Goal: Task Accomplishment & Management: Use online tool/utility

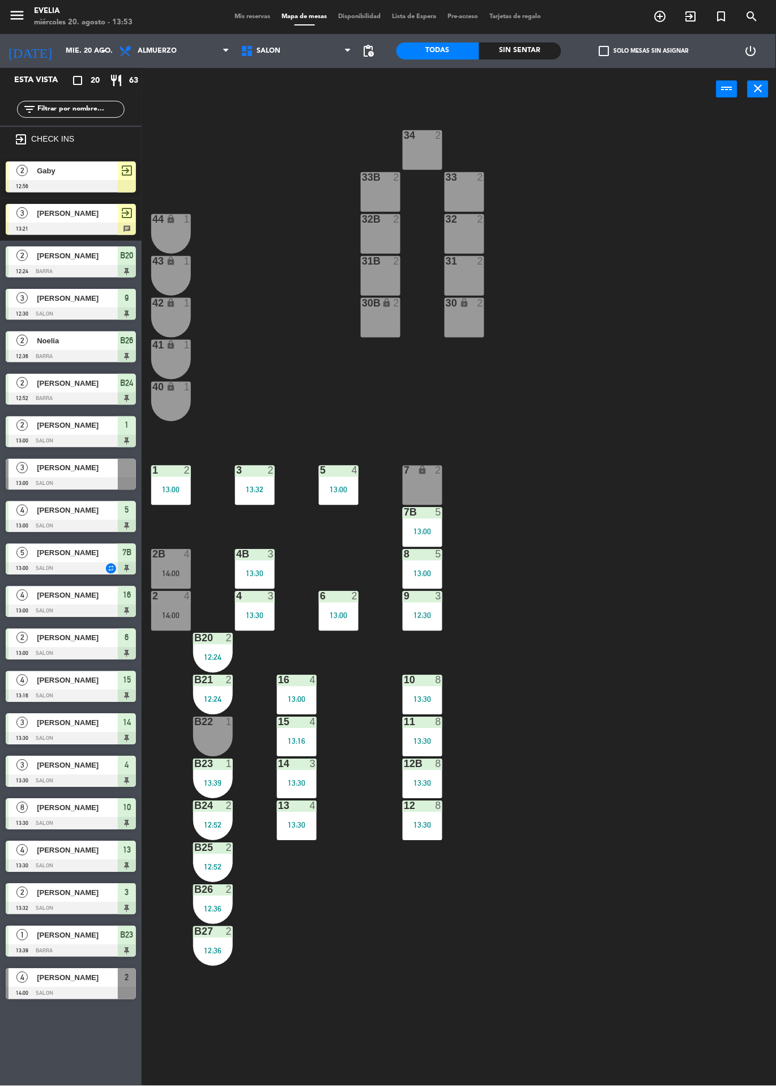
click at [669, 265] on div "34 2 33B 2 33 2 44 lock 1 32B 2 32 2 43 lock 1 31B 2 31 2 42 lock 1 30B lock 2 …" at bounding box center [463, 599] width 627 height 976
click at [668, 16] on icon "exit_to_app" at bounding box center [661, 17] width 14 height 14
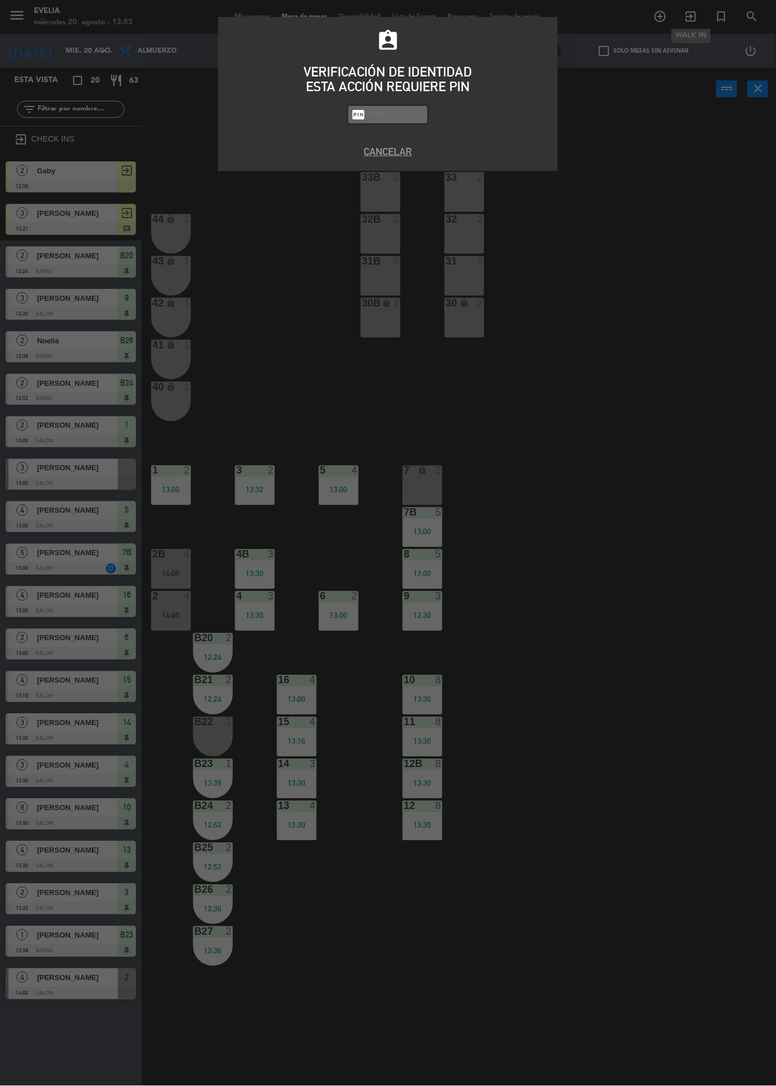
click at [658, 393] on div "assignment_ind VERIFICACIÓN DE IDENTIDAD ESTA ACCIÓN REQUIERE PIN fiber_pin PAS…" at bounding box center [388, 543] width 776 height 1086
click at [383, 114] on input "text" at bounding box center [396, 114] width 57 height 13
type input "9101"
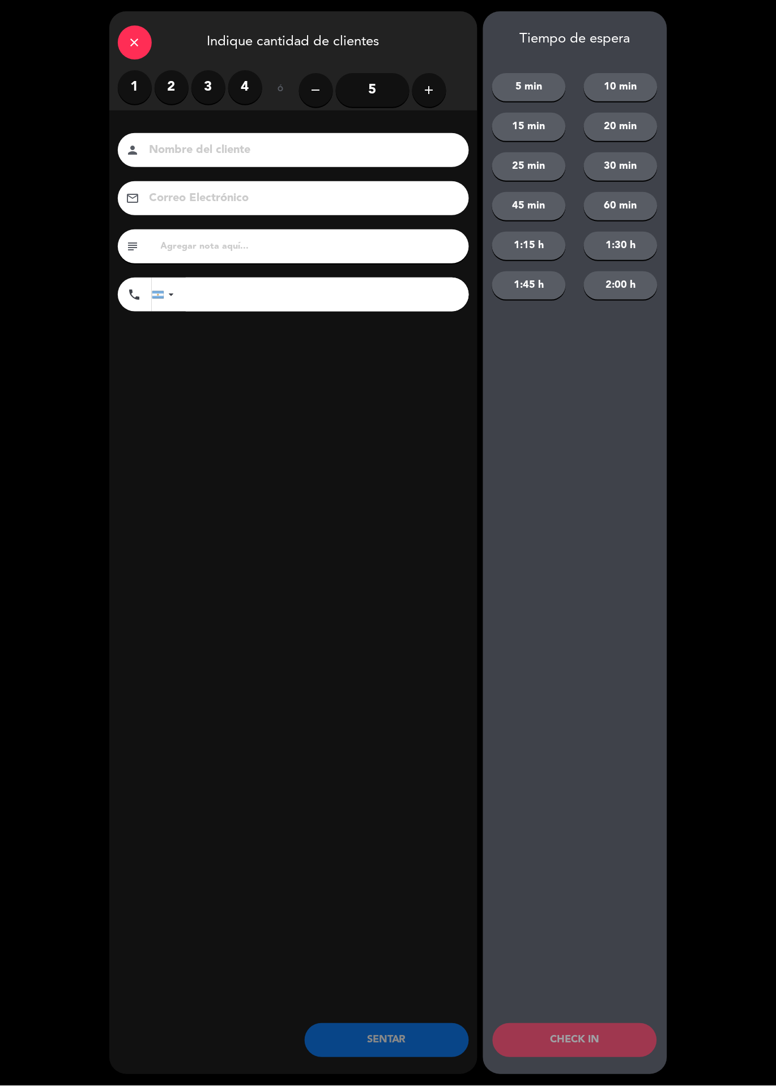
click at [177, 91] on label "2" at bounding box center [172, 87] width 34 height 34
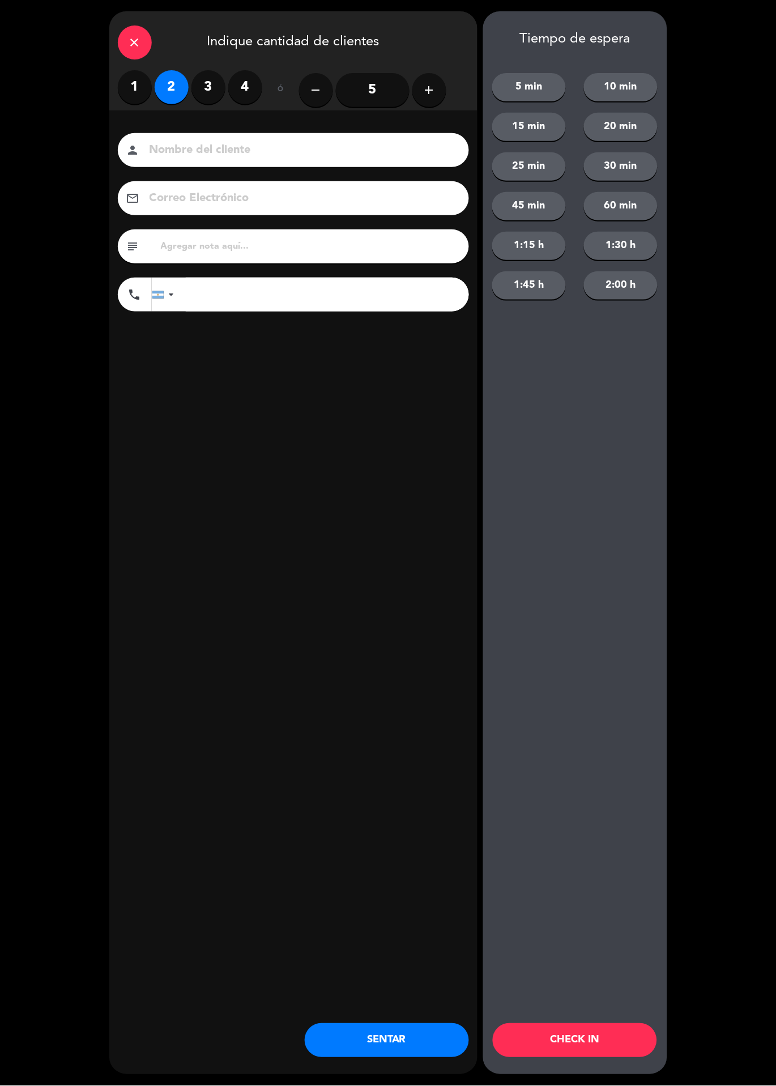
click at [215, 143] on input at bounding box center [301, 151] width 306 height 20
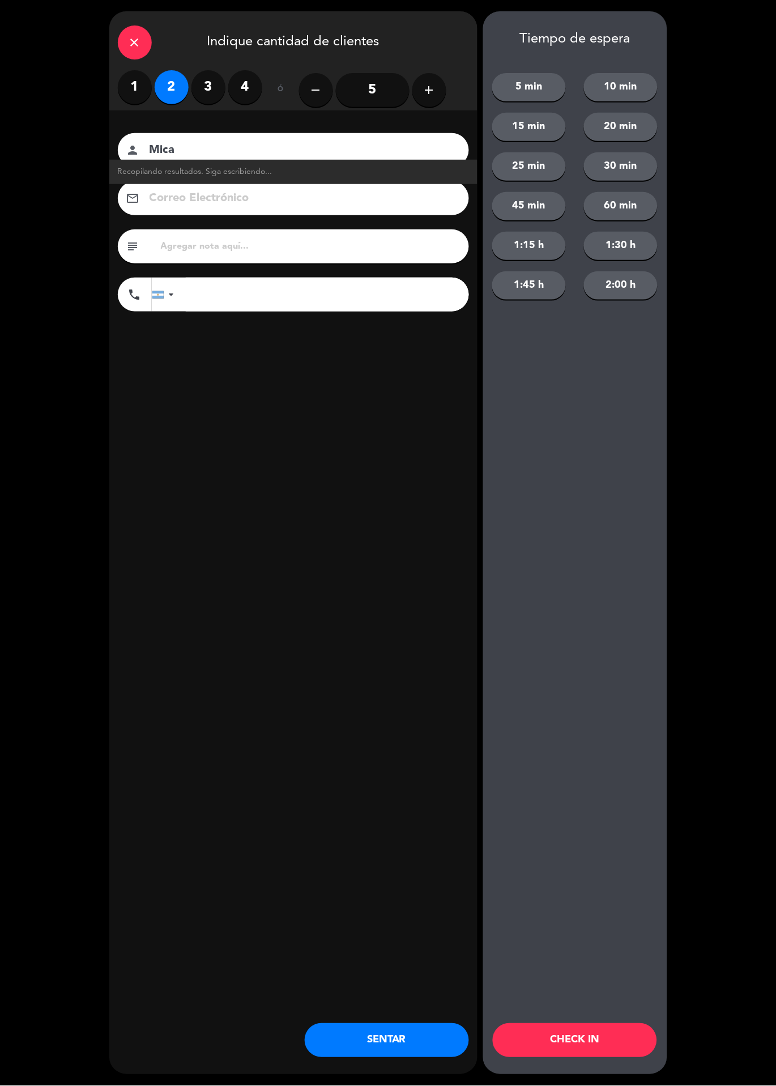
type input "Mica"
click at [392, 1036] on button "SENTAR" at bounding box center [387, 1041] width 164 height 34
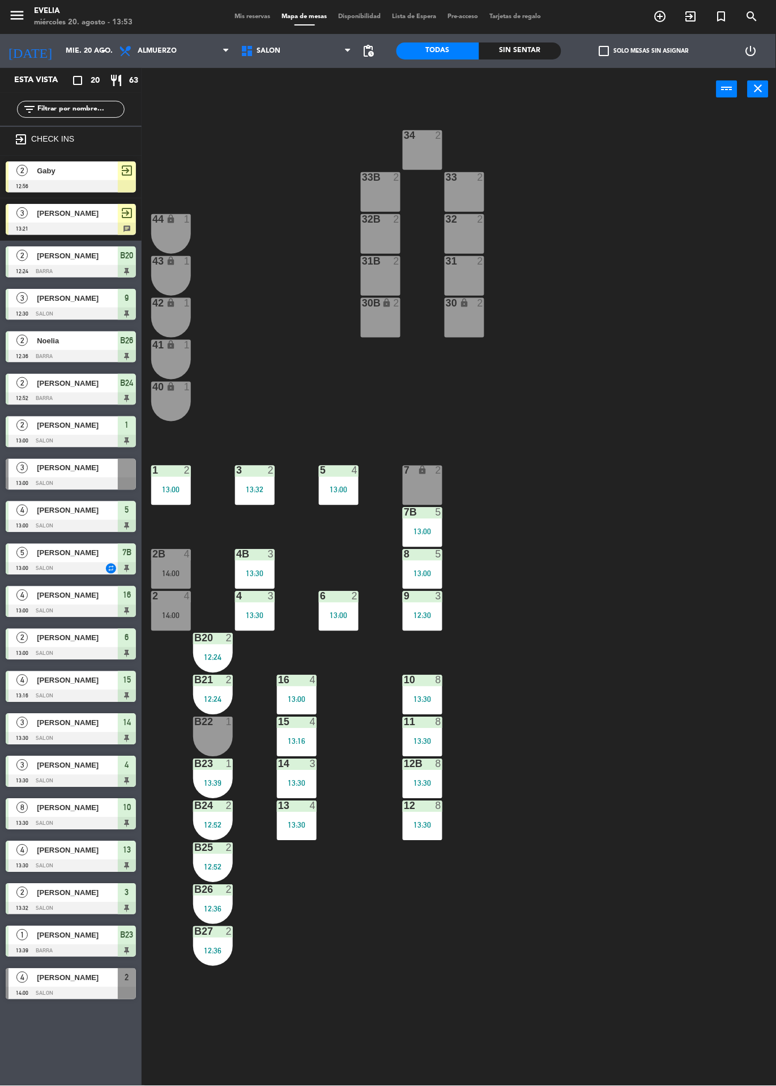
click at [668, 10] on icon "exit_to_app" at bounding box center [661, 17] width 14 height 14
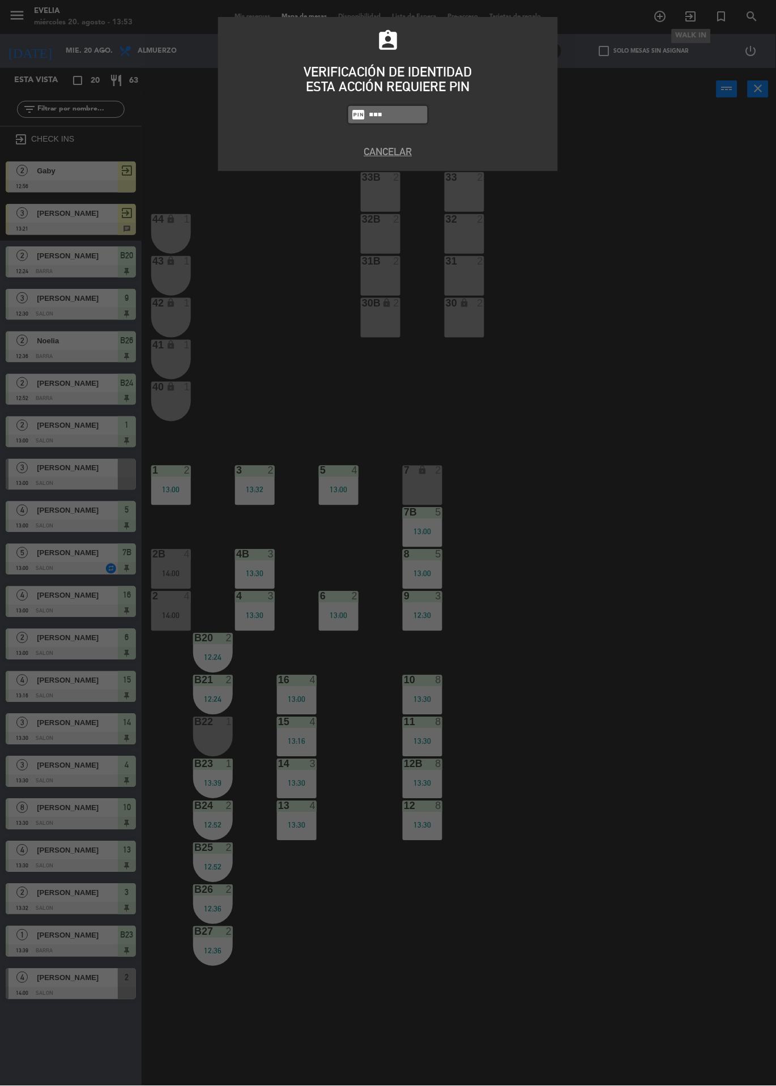
type input "9101"
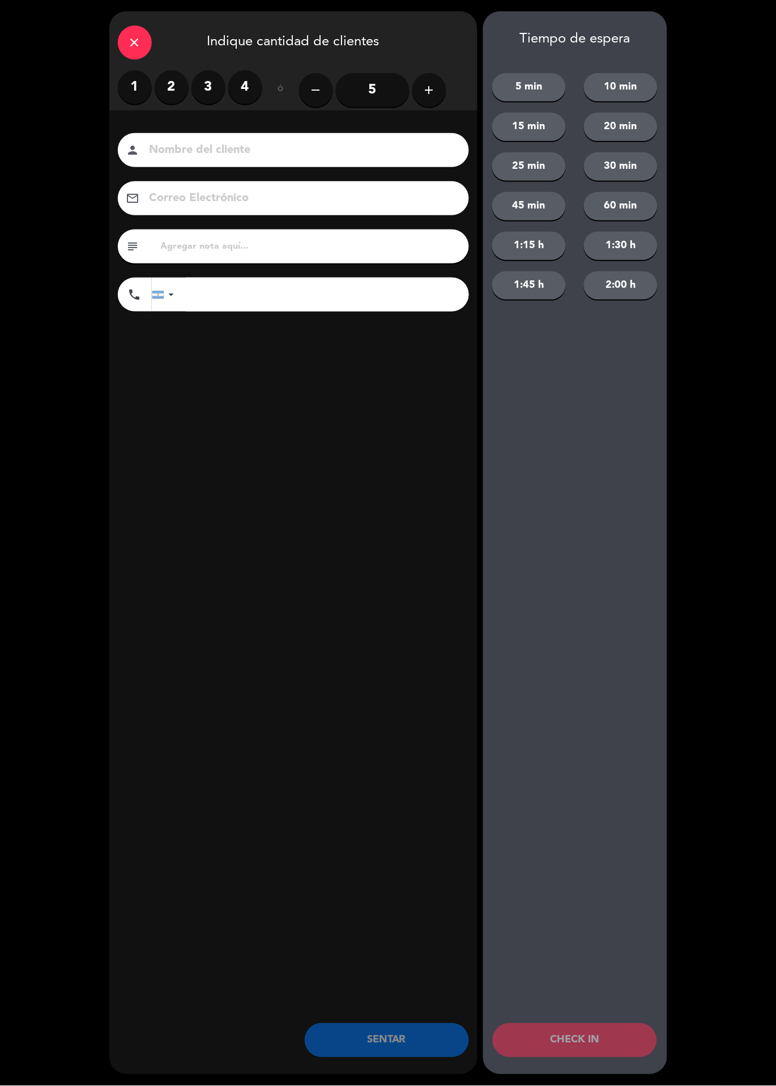
click at [172, 79] on label "2" at bounding box center [172, 87] width 34 height 34
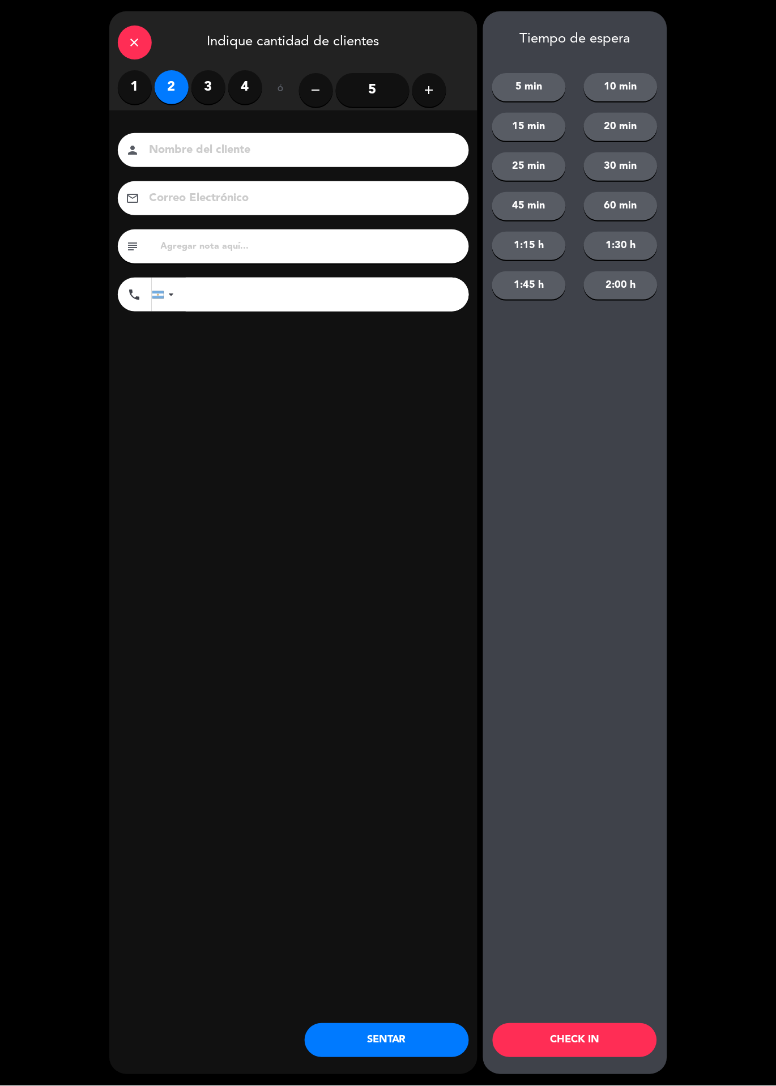
click at [247, 155] on input at bounding box center [301, 151] width 306 height 20
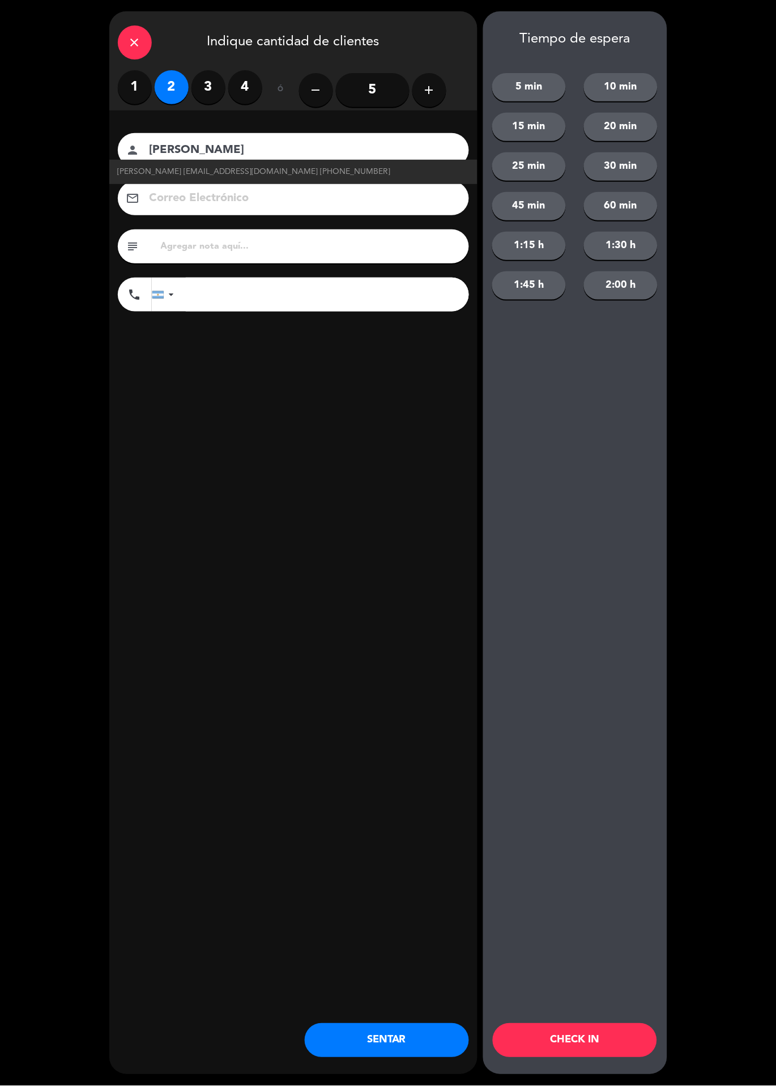
type input "[PERSON_NAME]"
click at [563, 1032] on button "CHECK IN" at bounding box center [575, 1041] width 164 height 34
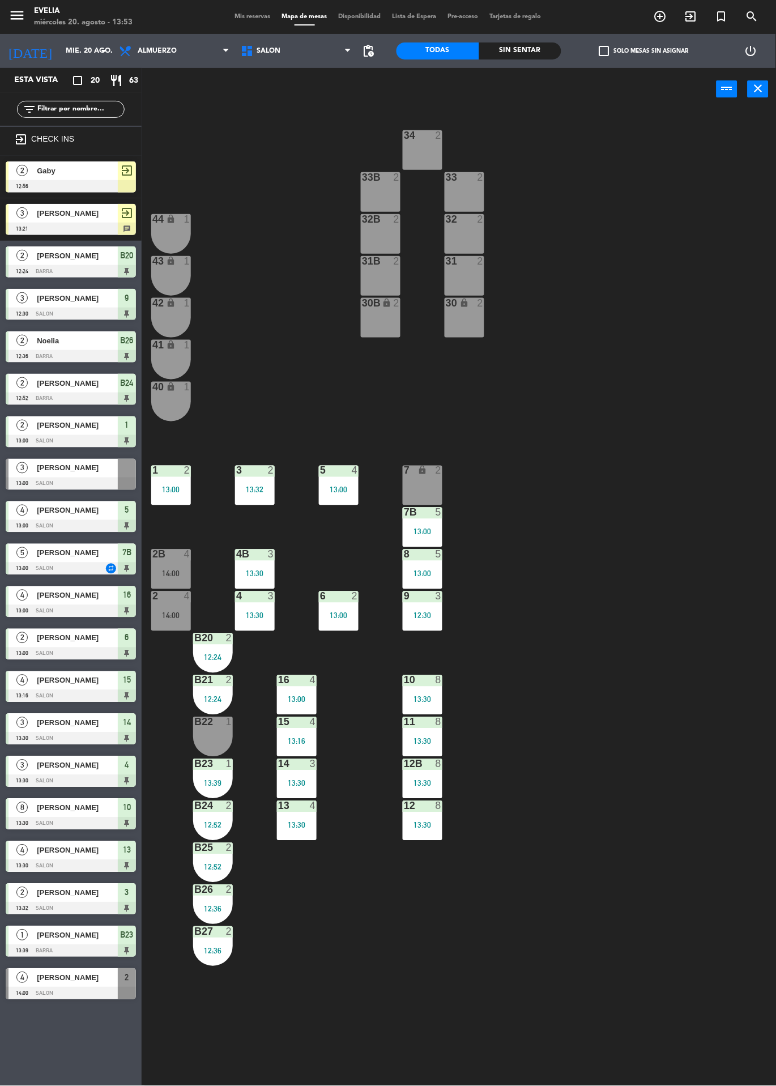
click at [638, 803] on div "34 2 33B 2 33 2 44 lock 1 32B 2 32 2 43 lock 1 31B 2 31 2 42 lock 1 30B lock 2 …" at bounding box center [463, 599] width 627 height 976
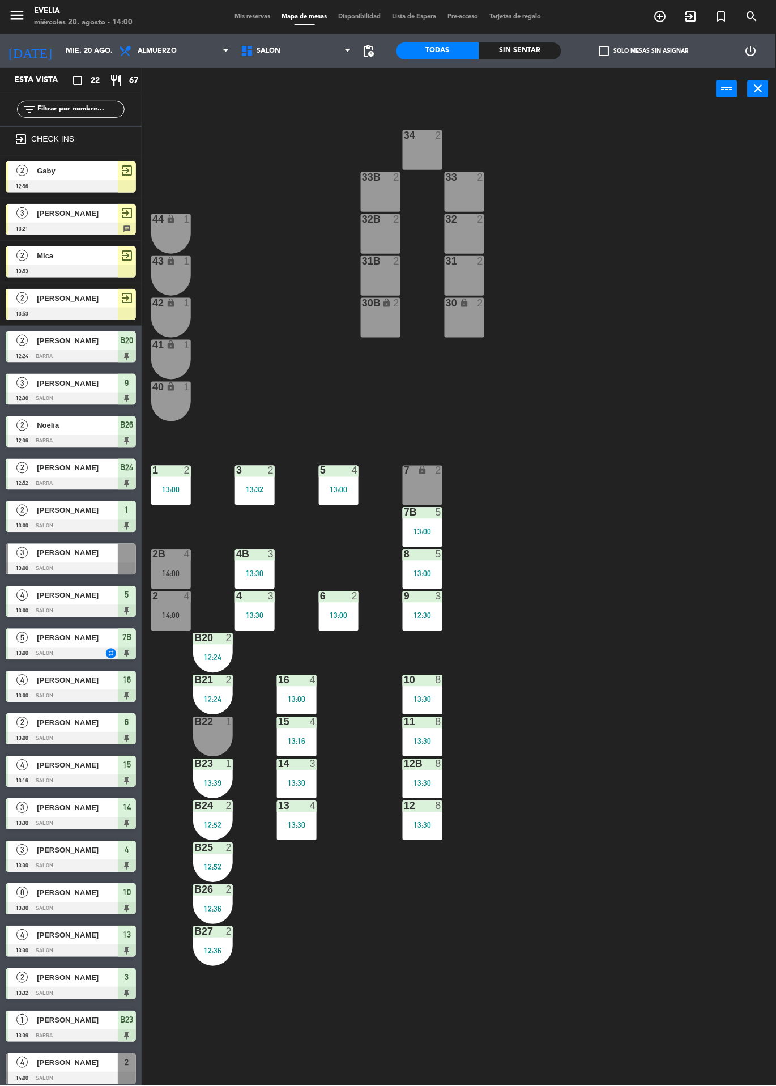
click at [51, 335] on span "Paula" at bounding box center [77, 341] width 81 height 12
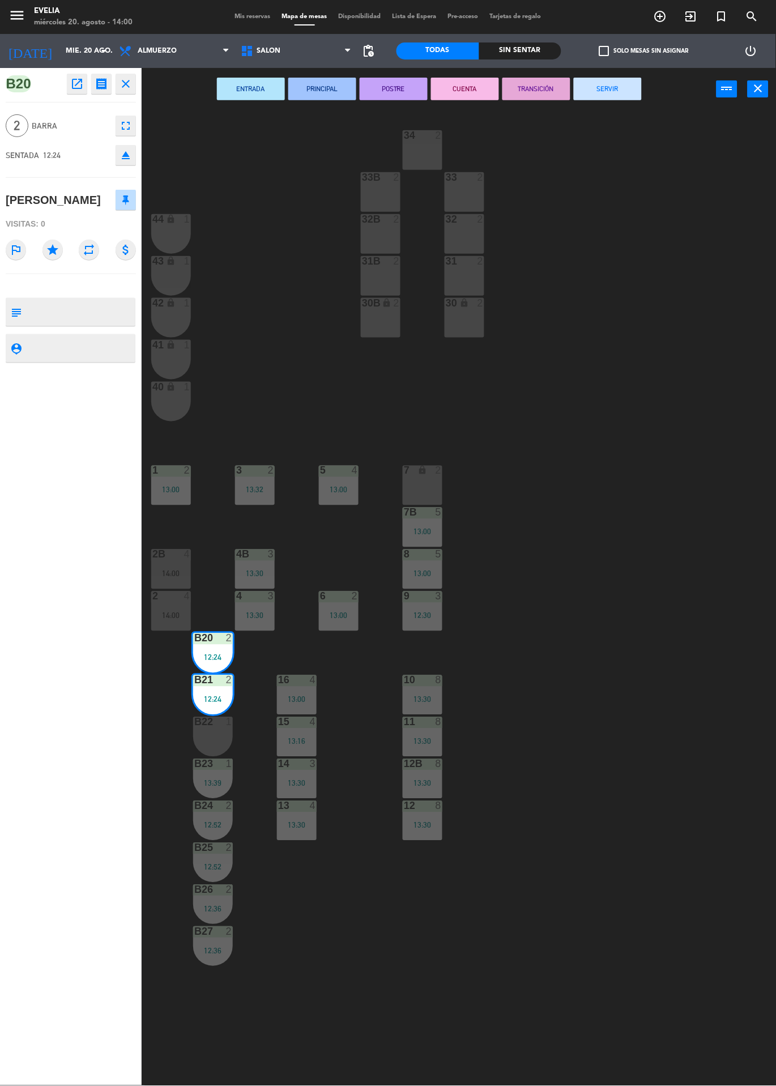
click at [632, 764] on div "34 2 33B 2 33 2 44 lock 1 32B 2 32 2 43 lock 1 31B 2 31 2 42 lock 1 30B lock 2 …" at bounding box center [463, 599] width 627 height 976
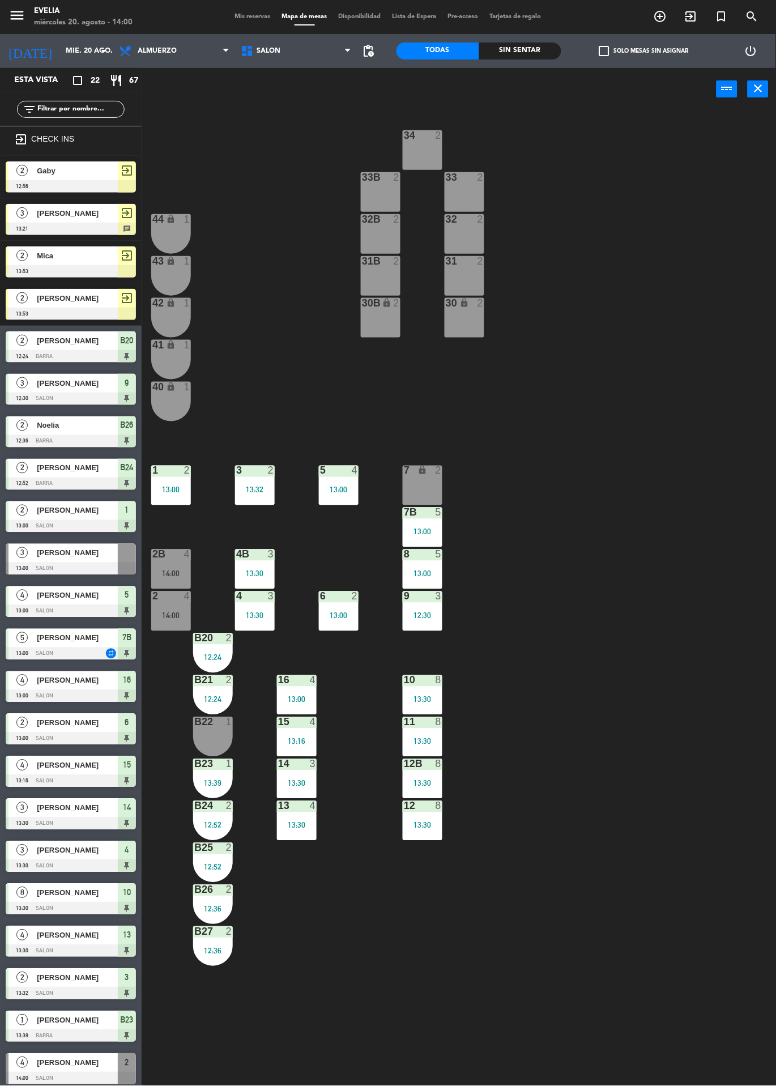
click at [687, 596] on div "34 2 33B 2 33 2 44 lock 1 32B 2 32 2 43 lock 1 31B 2 31 2 42 lock 1 30B lock 2 …" at bounding box center [463, 599] width 627 height 976
click at [176, 573] on div "14:00" at bounding box center [171, 574] width 40 height 8
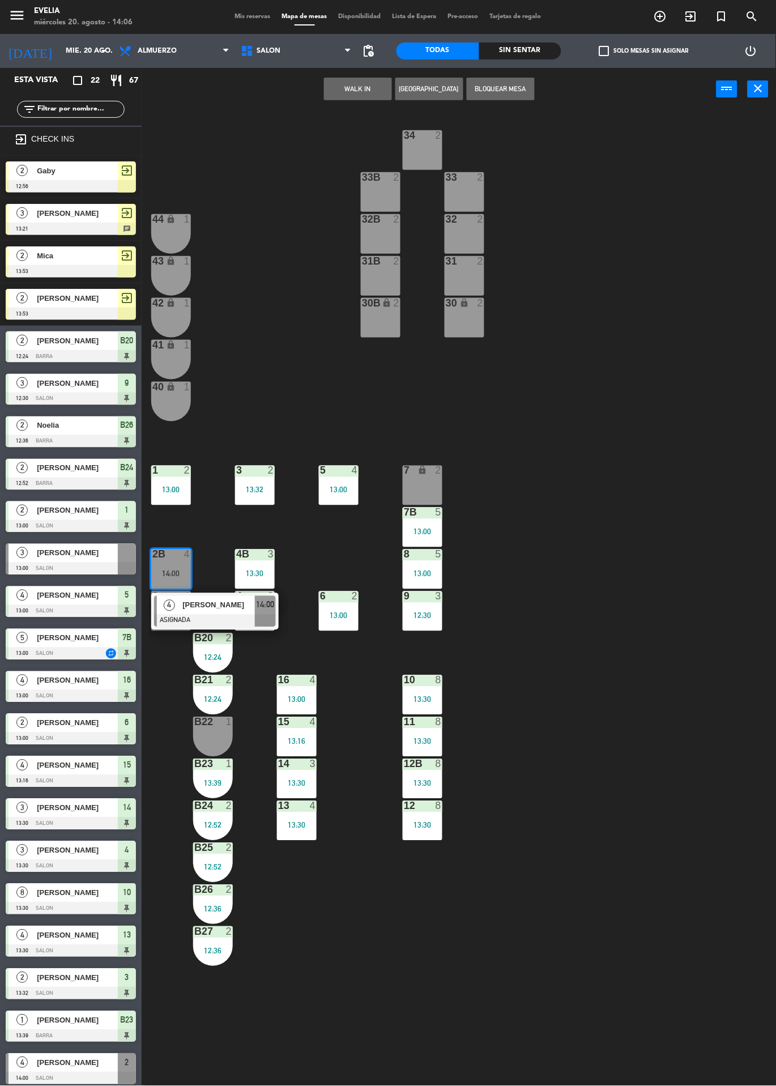
click at [211, 606] on span "[PERSON_NAME]" at bounding box center [218, 606] width 73 height 12
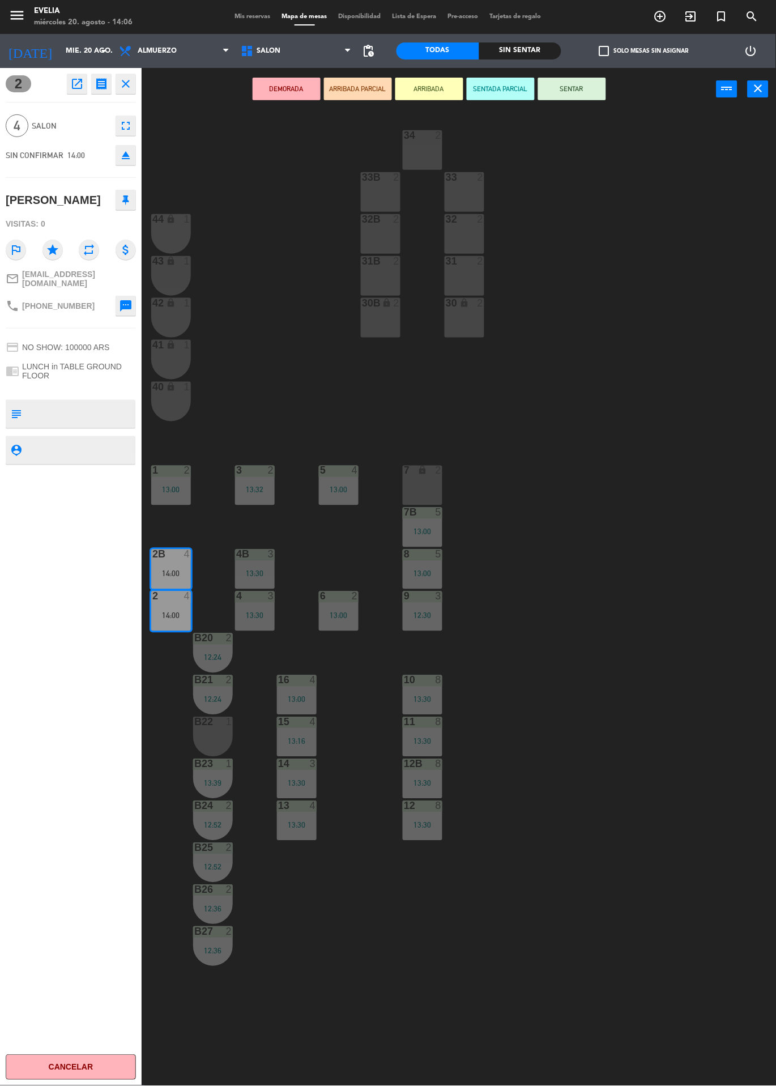
click at [569, 88] on button "SENTAR" at bounding box center [572, 89] width 68 height 23
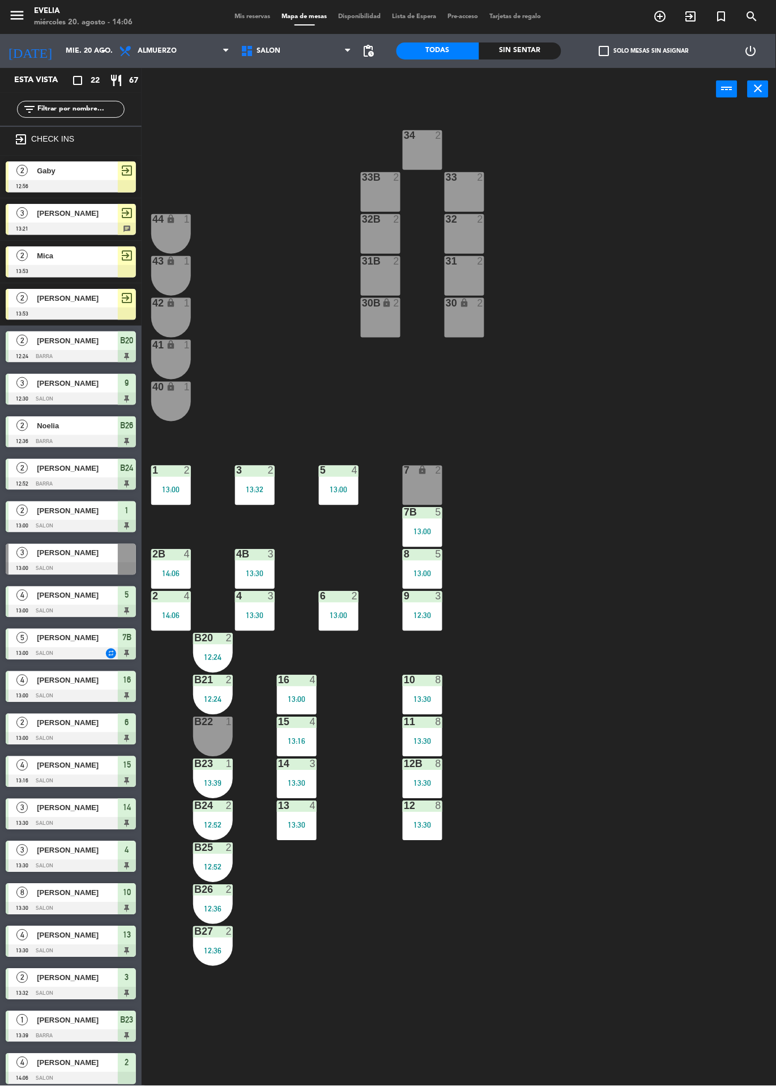
scroll to position [6, 0]
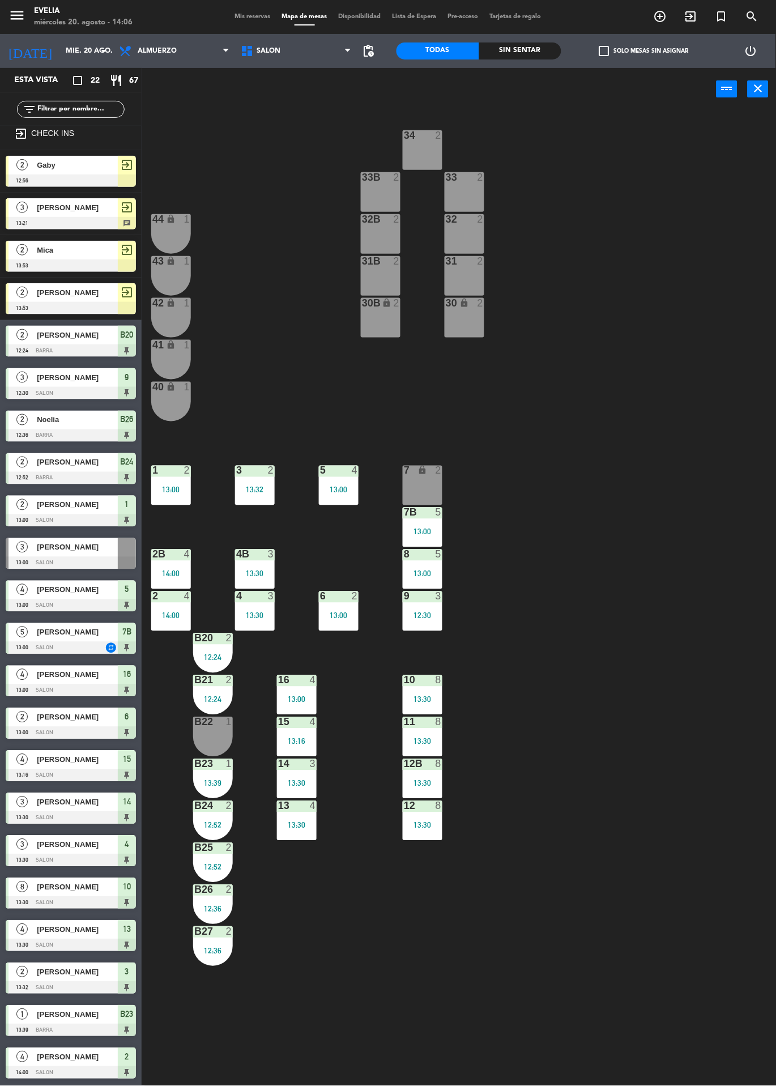
click at [678, 767] on div "34 2 33B 2 33 2 44 lock 1 32B 2 32 2 43 lock 1 31B 2 31 2 42 lock 1 30B lock 2 …" at bounding box center [463, 599] width 627 height 976
click at [210, 647] on div "B20 2 12:24" at bounding box center [213, 654] width 40 height 40
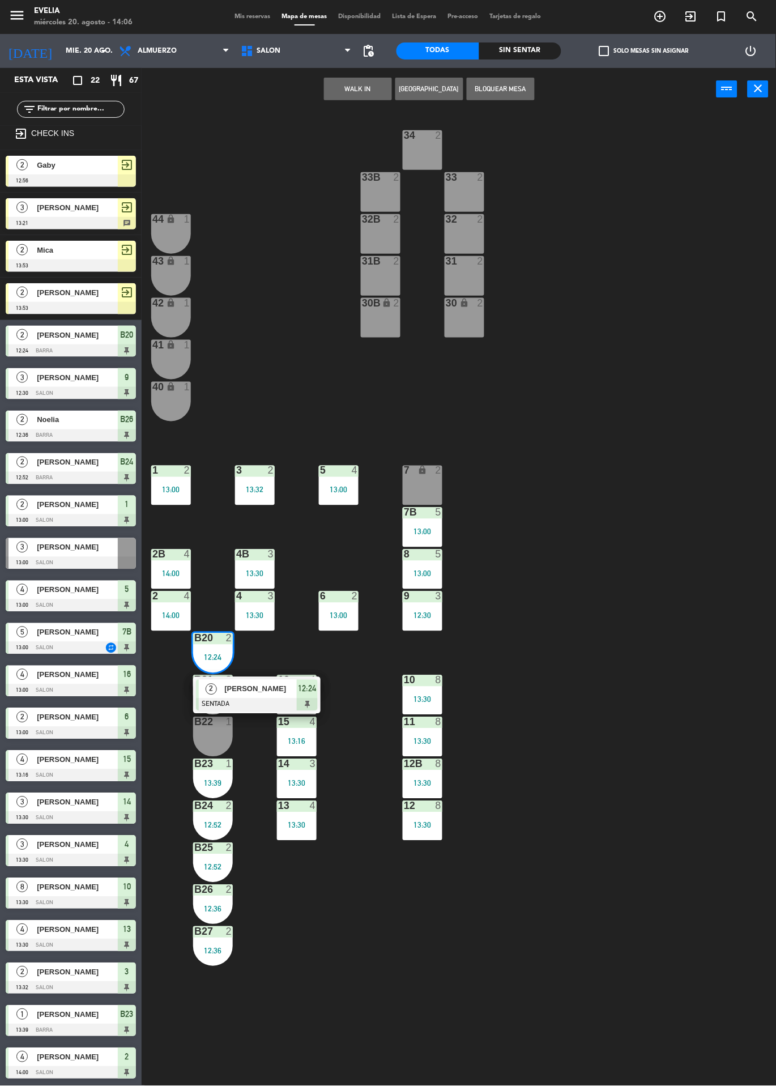
click at [257, 696] on div "Paula" at bounding box center [260, 689] width 74 height 19
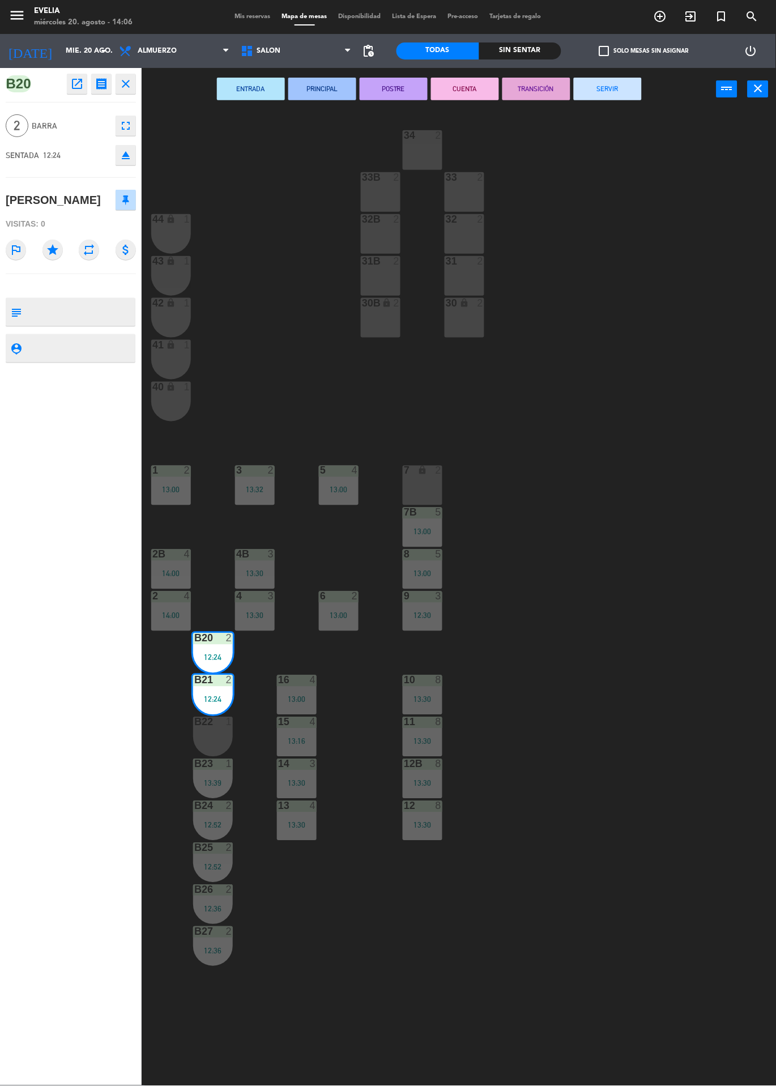
click at [617, 84] on button "SERVIR" at bounding box center [608, 89] width 68 height 23
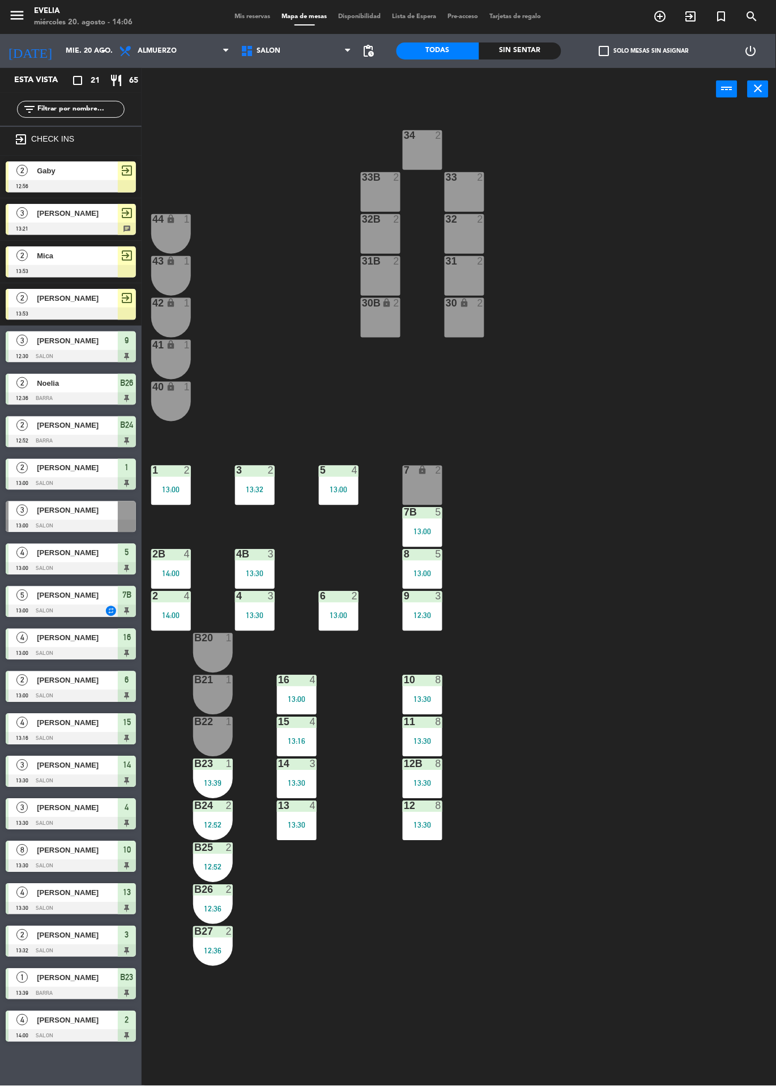
click at [218, 947] on div "12:36" at bounding box center [213, 951] width 40 height 8
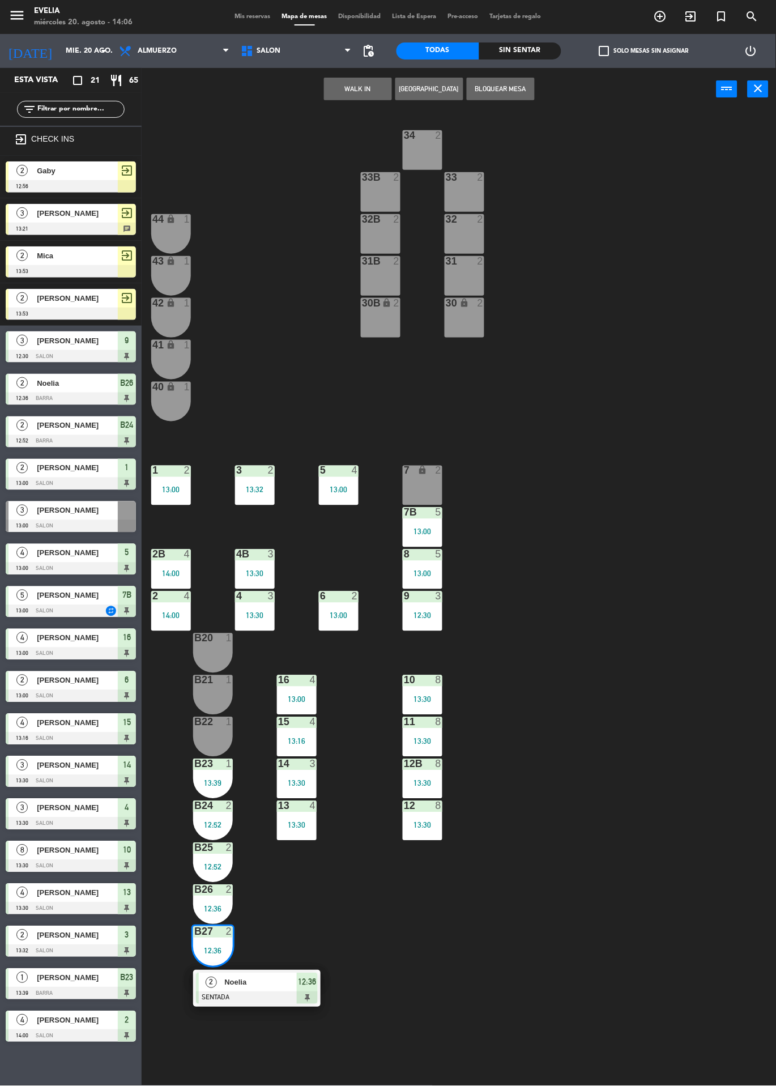
click at [290, 996] on div at bounding box center [257, 998] width 122 height 12
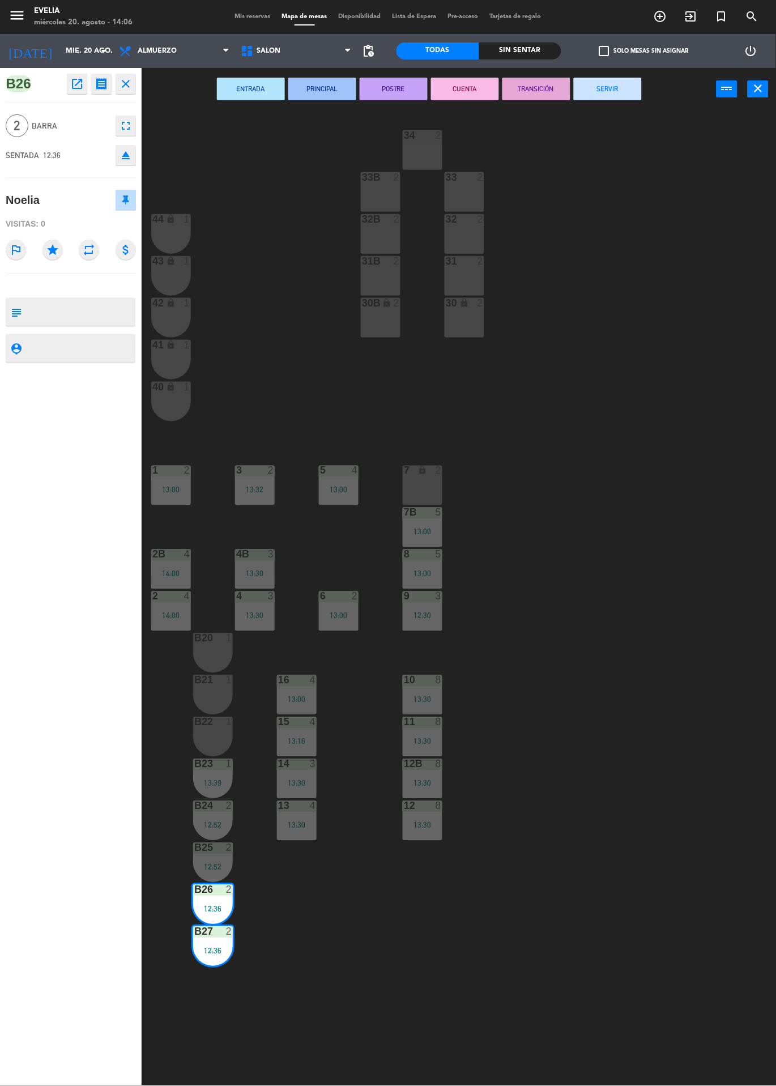
click at [619, 89] on button "SERVIR" at bounding box center [608, 89] width 68 height 23
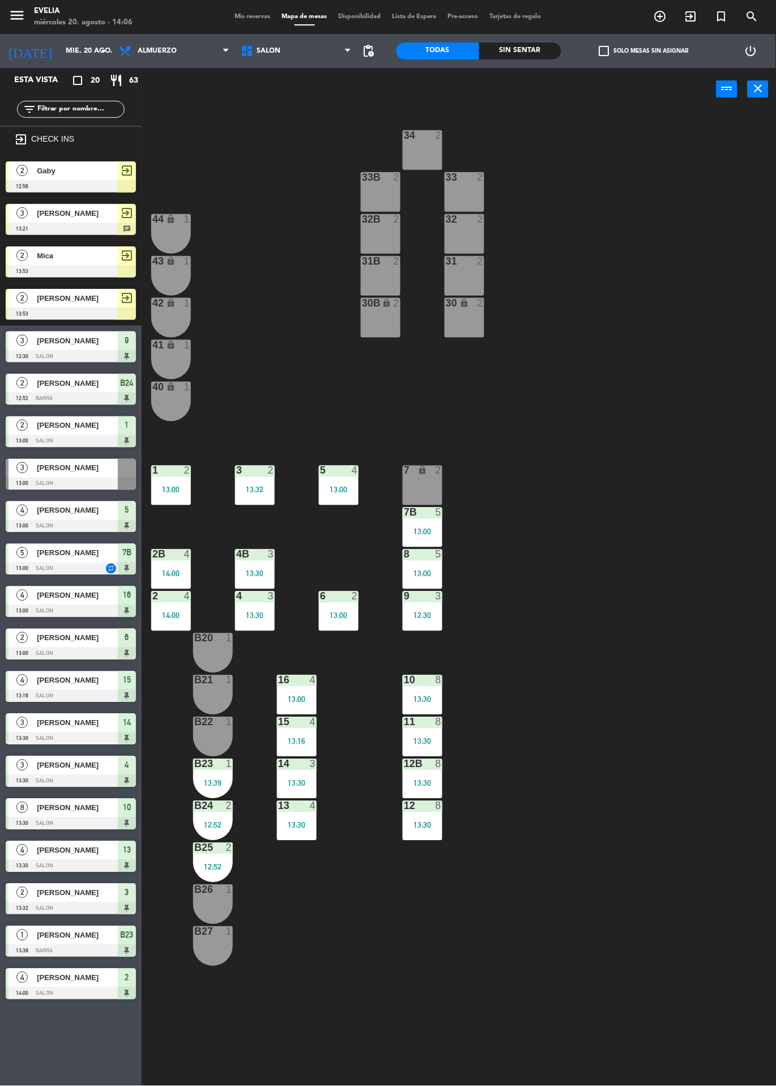
click at [335, 16] on span "Disponibilidad" at bounding box center [360, 17] width 54 height 6
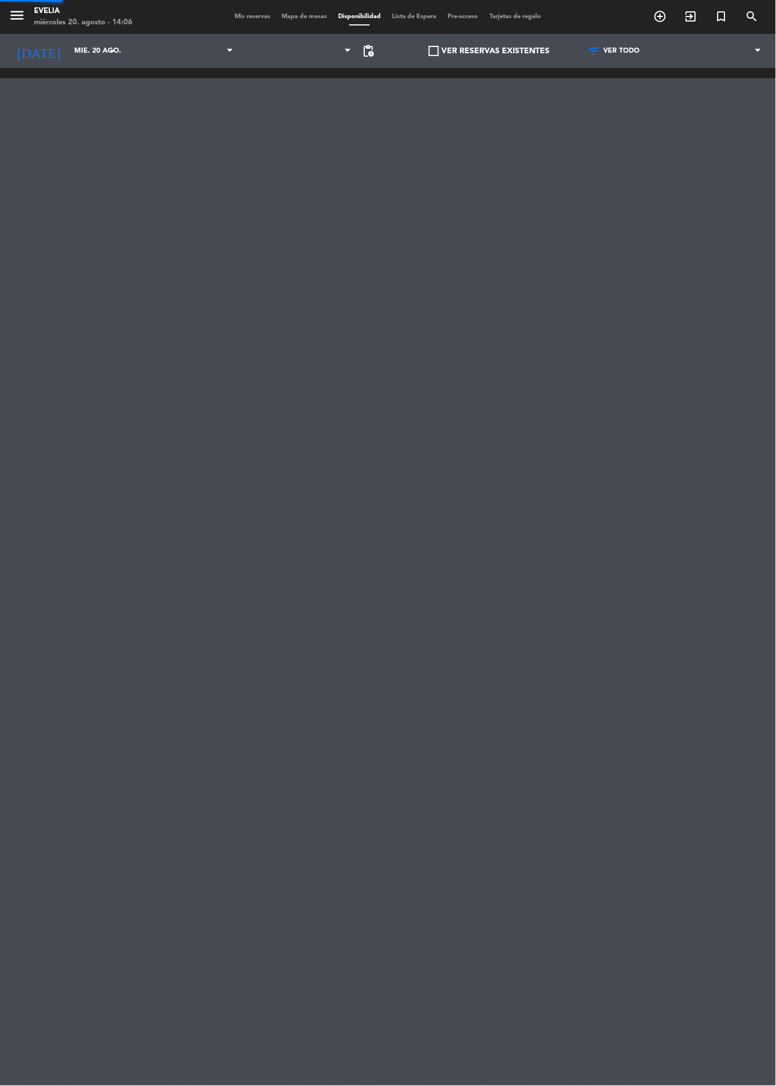
click at [233, 40] on span at bounding box center [181, 51] width 118 height 25
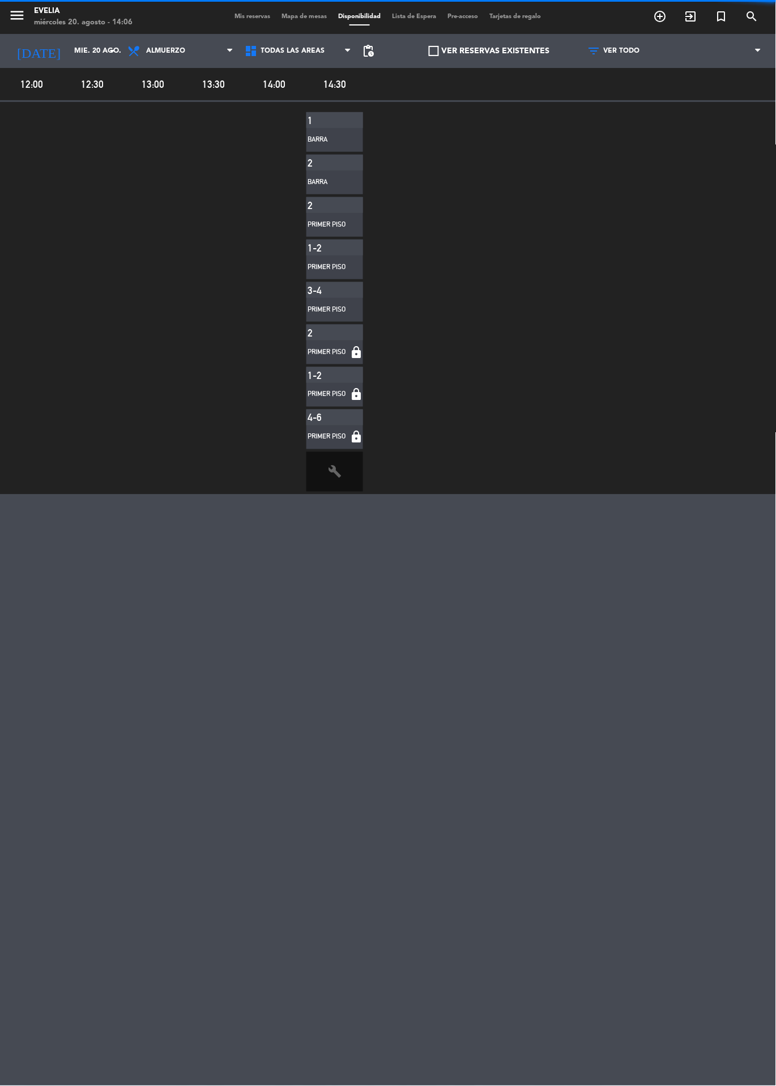
click at [241, 16] on span "Mis reservas" at bounding box center [253, 17] width 47 height 6
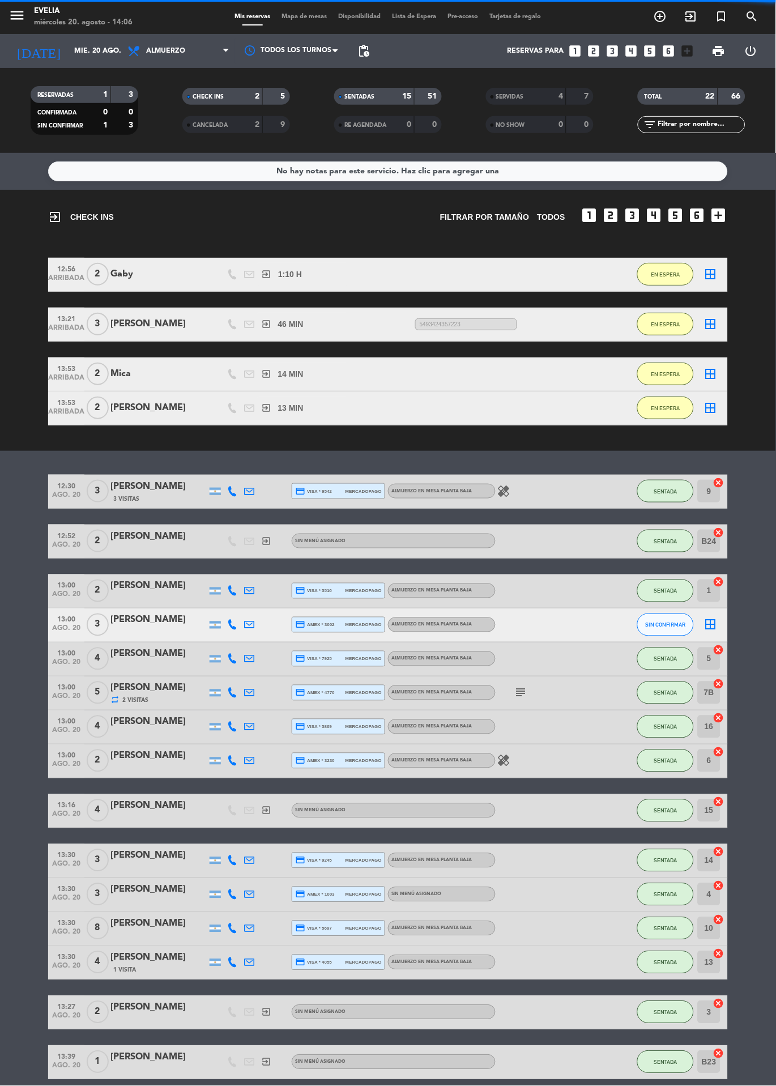
click at [533, 100] on div "SERVIDAS" at bounding box center [515, 96] width 52 height 13
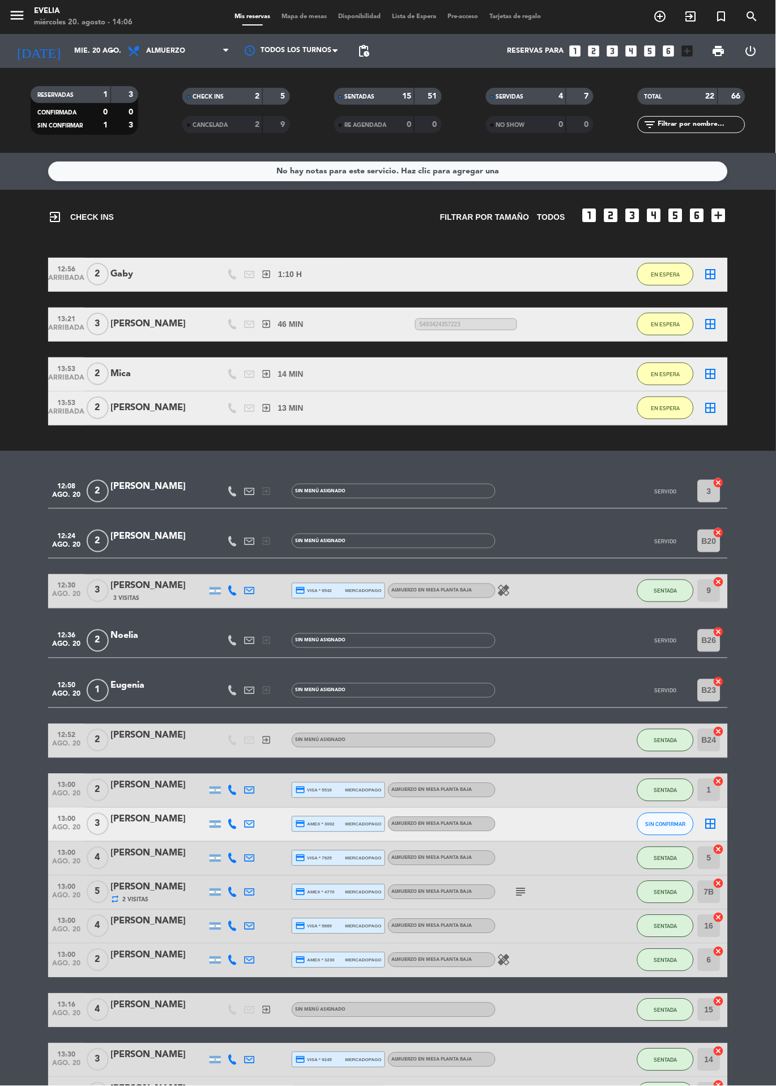
click at [122, 536] on div "Paula" at bounding box center [159, 536] width 96 height 15
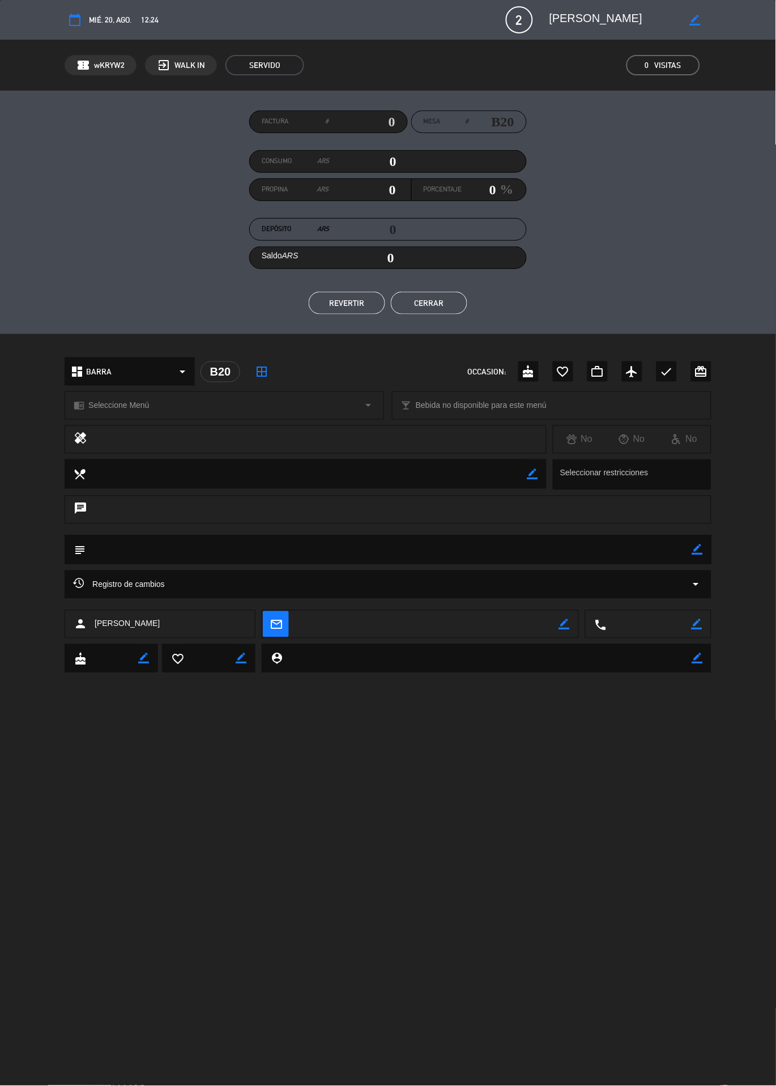
click at [555, 799] on div "calendar_today mié. 20, ago. 12:24 2 Paula border_color phone mail_outline conf…" at bounding box center [388, 543] width 776 height 1086
